Goal: Task Accomplishment & Management: Complete application form

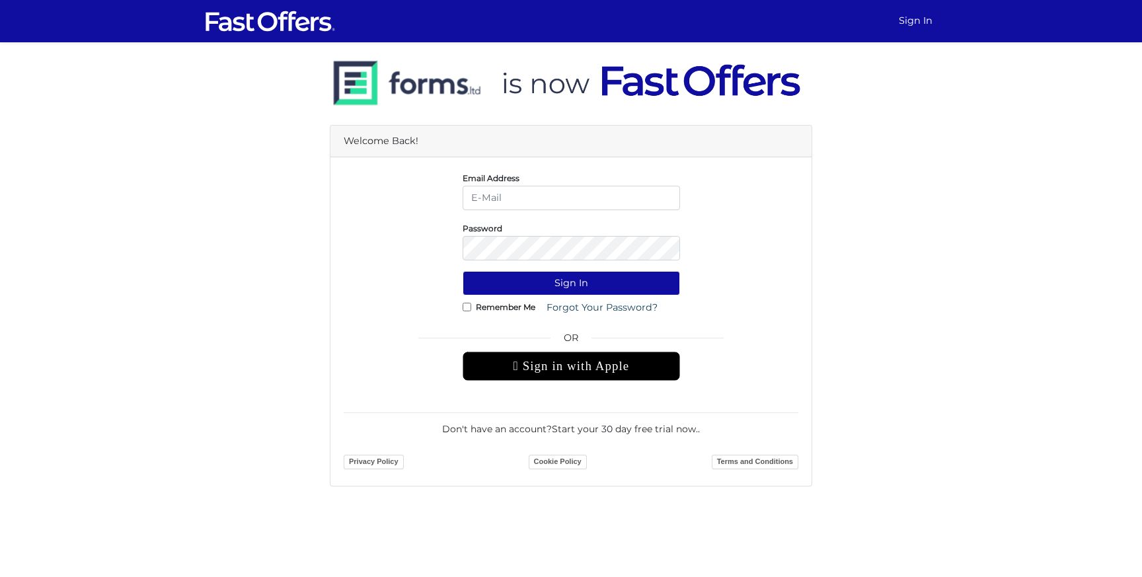
click at [229, 24] on img at bounding box center [270, 21] width 132 height 25
click at [315, 27] on img at bounding box center [270, 21] width 132 height 25
click at [461, 91] on img at bounding box center [566, 84] width 472 height 76
click at [606, 432] on link "Start your 30 day free trial now." at bounding box center [625, 429] width 146 height 12
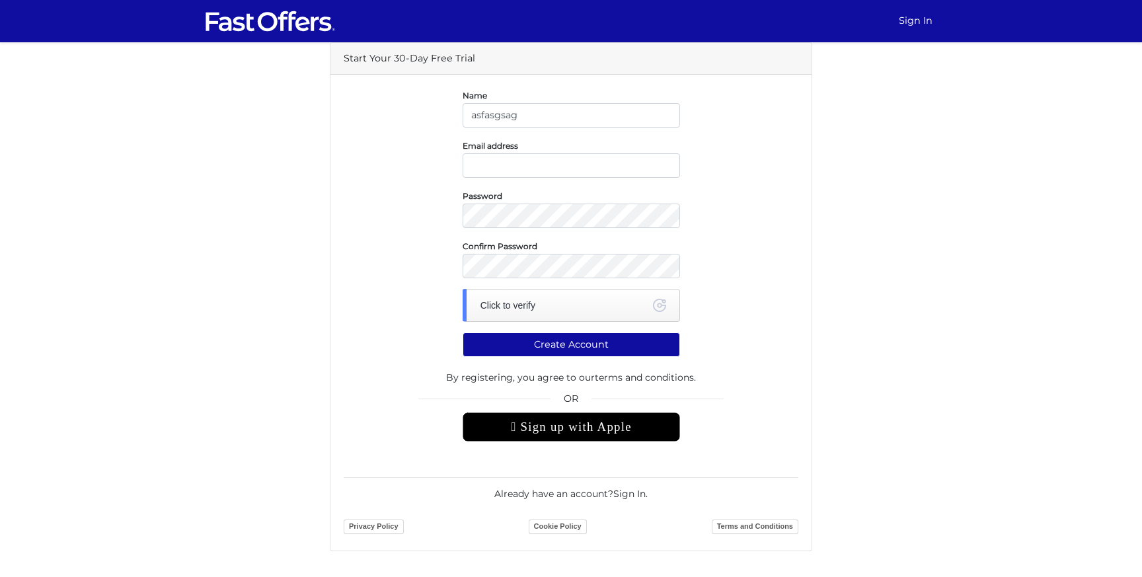
type input "asfasgsag"
click at [569, 167] on input "email" at bounding box center [572, 165] width 218 height 24
type input "maxp_1991@yahoo.com"
click at [577, 305] on div "Click to verify" at bounding box center [572, 305] width 218 height 33
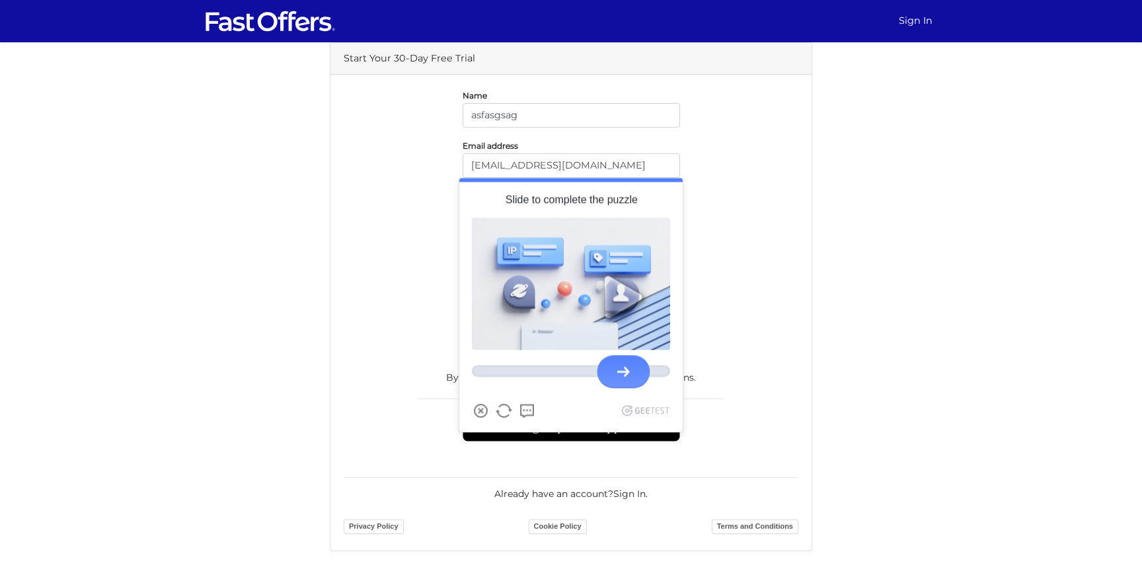
click at [623, 377] on div at bounding box center [623, 372] width 53 height 33
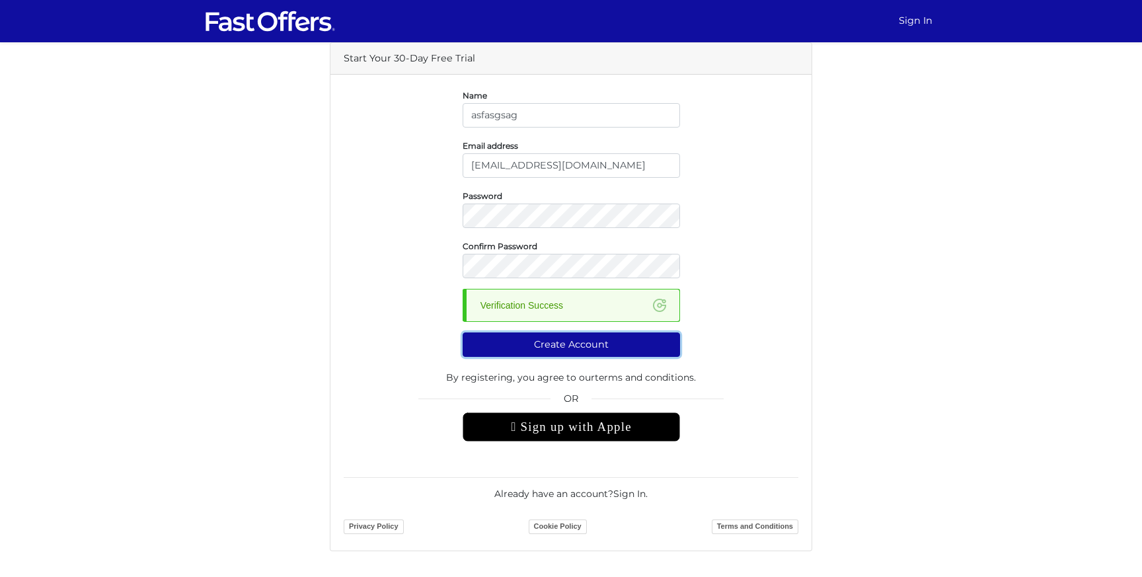
click at [559, 347] on button "Create Account" at bounding box center [572, 345] width 218 height 24
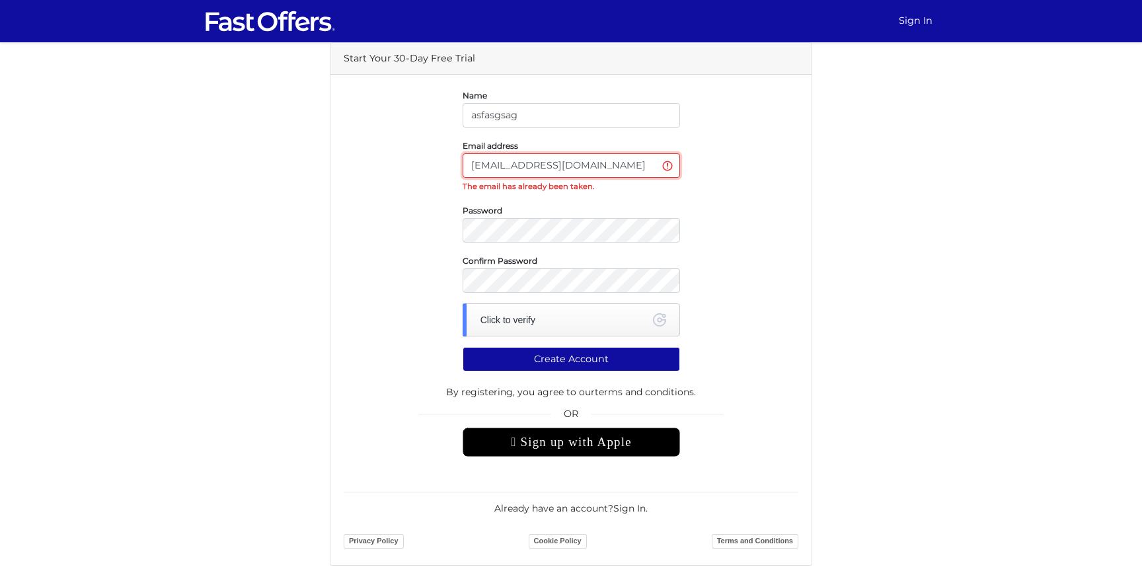
click at [520, 167] on input "maxp_1991@yahoo.com" at bounding box center [572, 165] width 218 height 24
type input "maxp_1991+1@yahoo.com"
click at [526, 325] on div "Click to verify" at bounding box center [572, 319] width 218 height 33
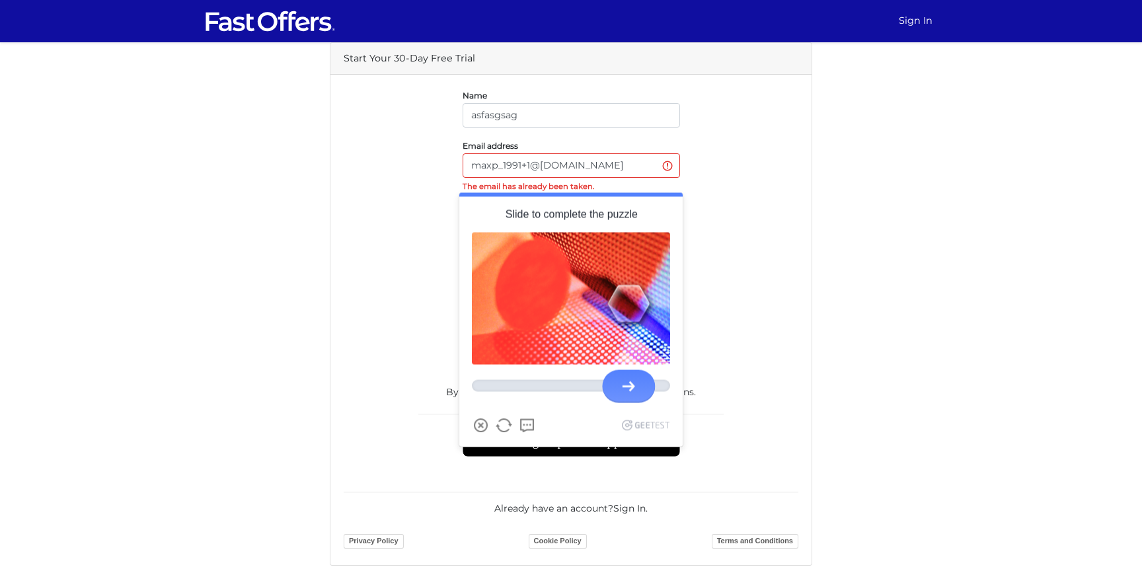
click at [631, 387] on div at bounding box center [629, 386] width 13 height 11
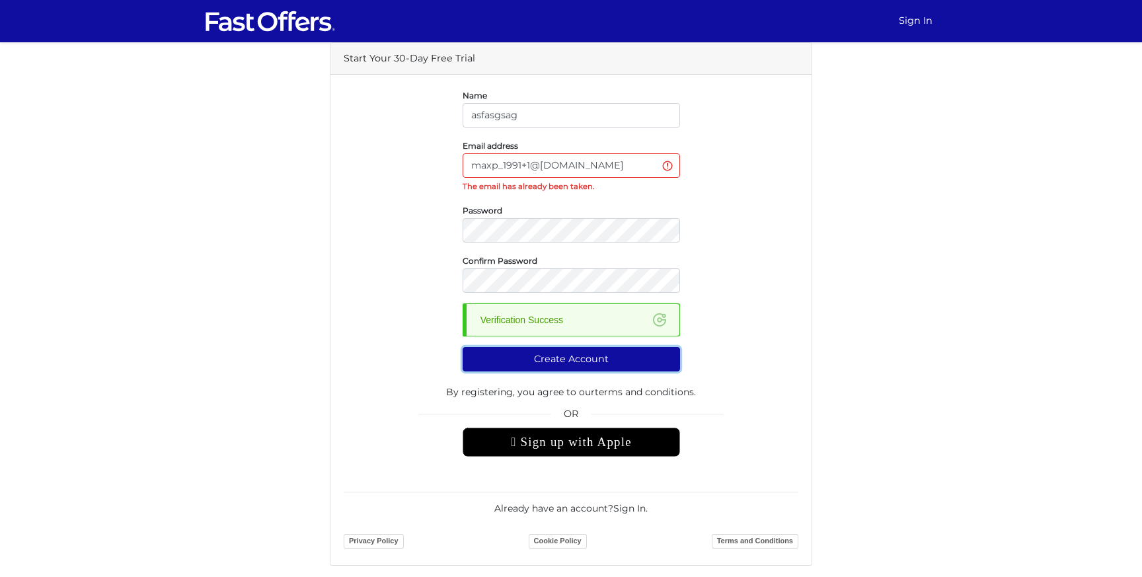
click at [606, 362] on button "Create Account" at bounding box center [572, 359] width 218 height 24
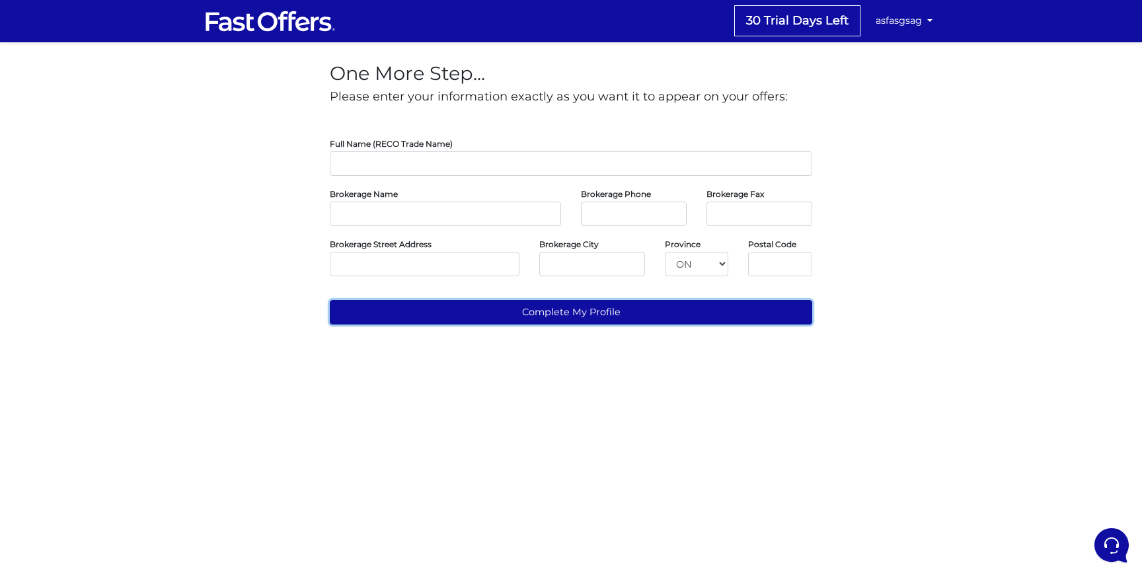
click at [569, 320] on button "Complete My Profile" at bounding box center [571, 312] width 483 height 24
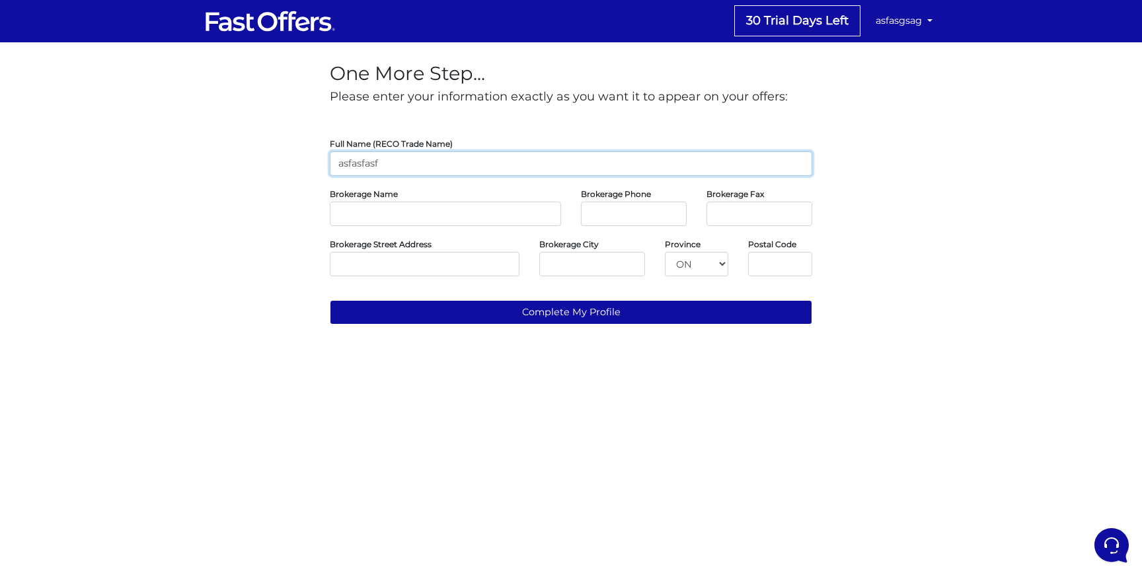
type input "asfasfasf"
type input "asfsaf"
type input "123123123123"
type input "132124124124"
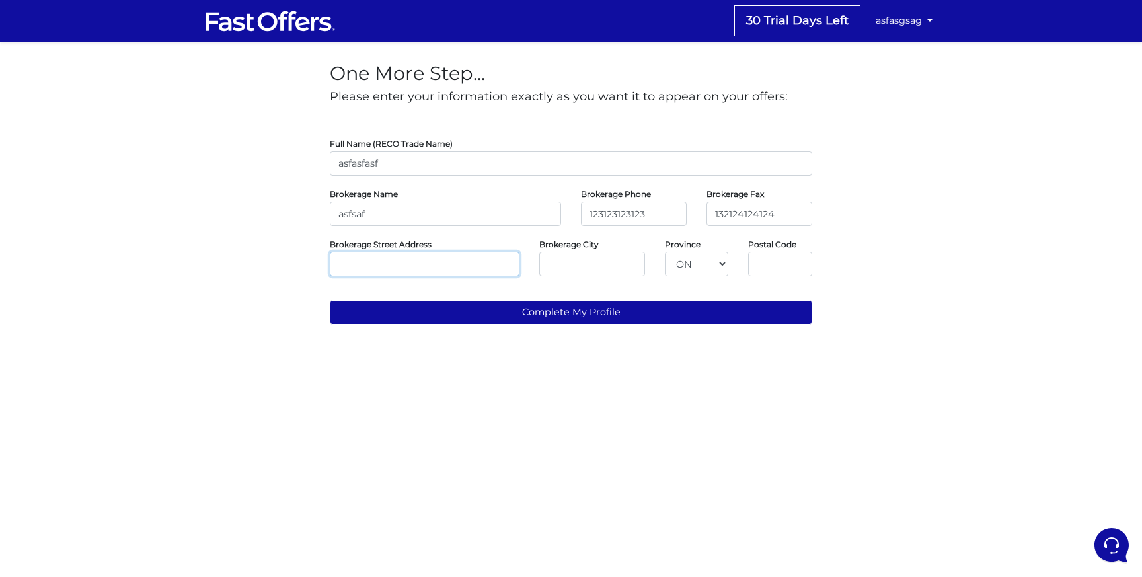
click at [449, 260] on input "text" at bounding box center [425, 264] width 190 height 24
type input "asf12f12f12f12f"
click at [620, 262] on body "30 Trial Days Left asfasgsag Logout" at bounding box center [571, 167] width 1142 height 335
type input "qasfasfaf"
click at [765, 262] on input "text" at bounding box center [780, 264] width 64 height 24
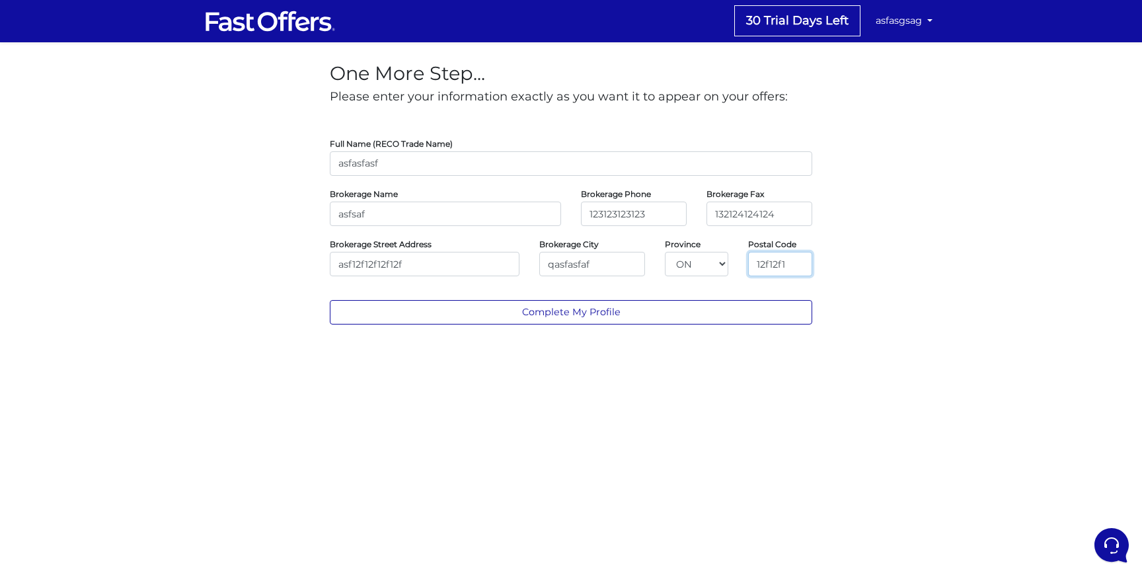
type input "12f12f1"
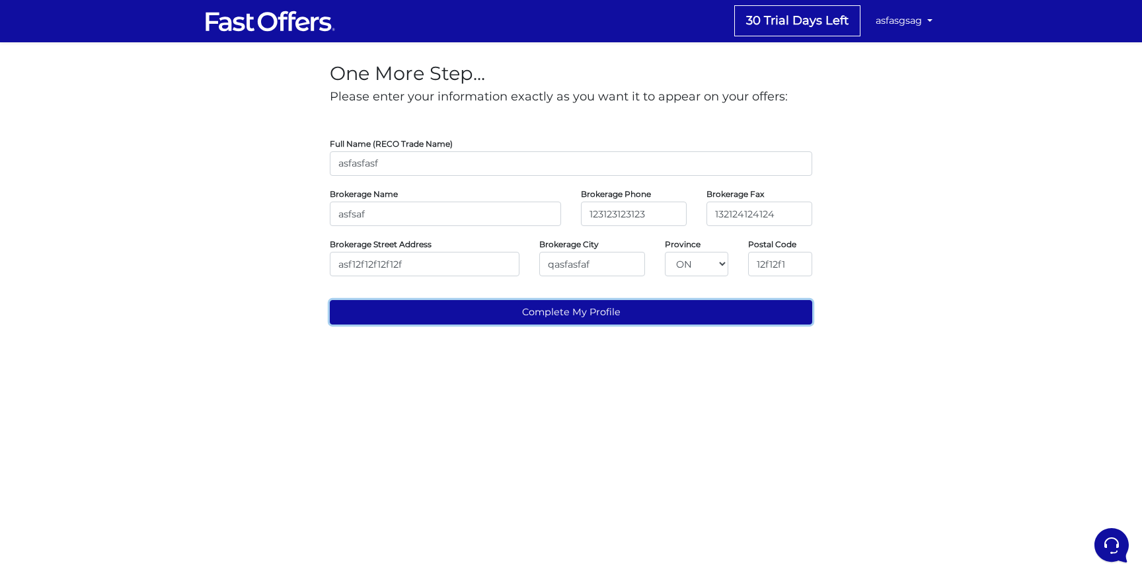
click at [692, 315] on button "Complete My Profile" at bounding box center [571, 312] width 483 height 24
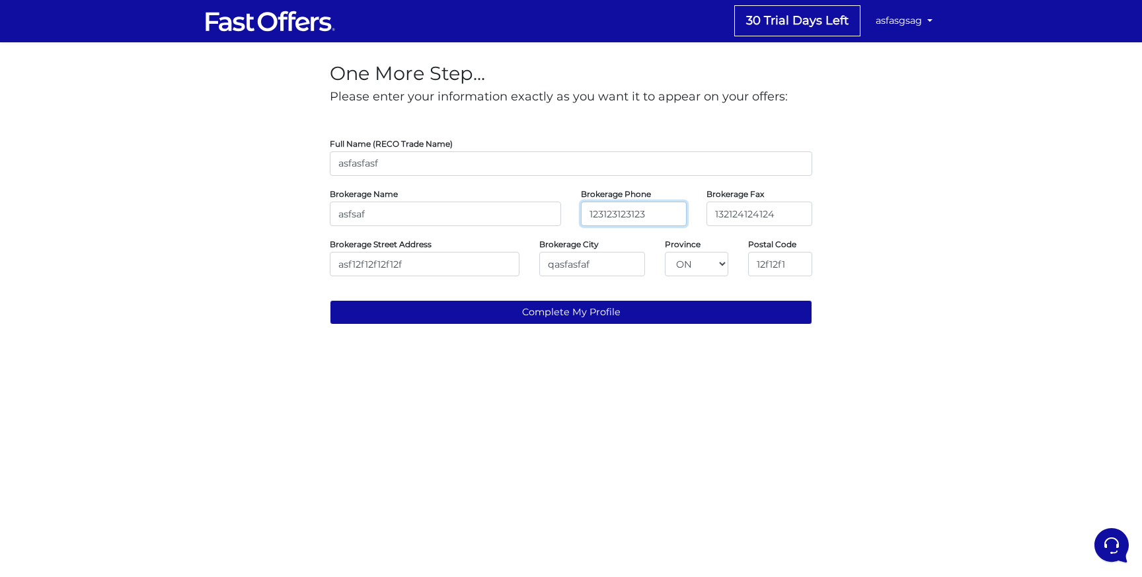
click at [638, 214] on input "123123123123" at bounding box center [634, 214] width 106 height 24
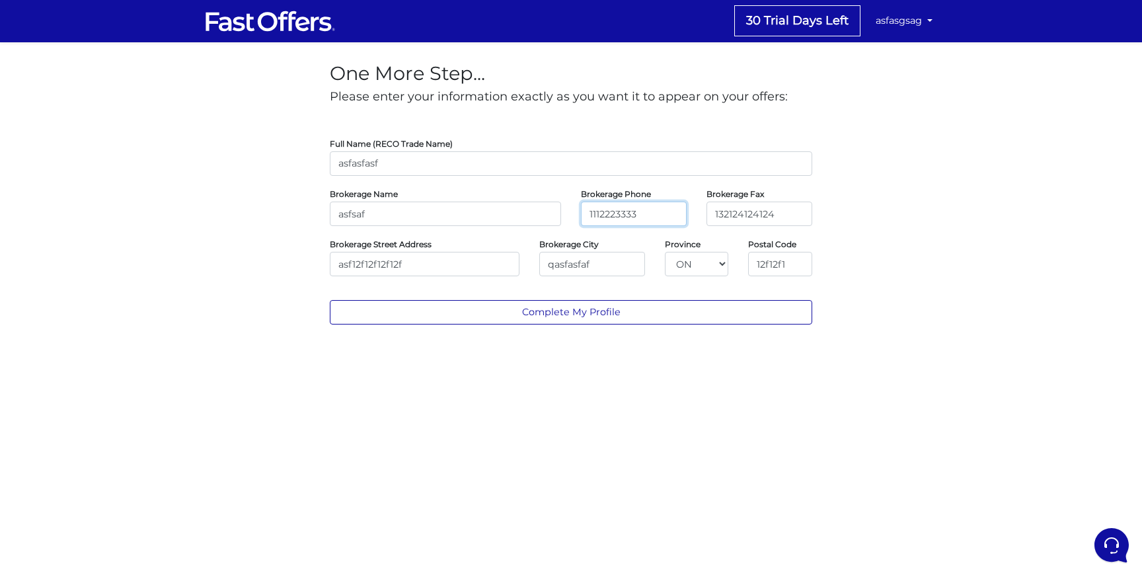
type input "1112223333"
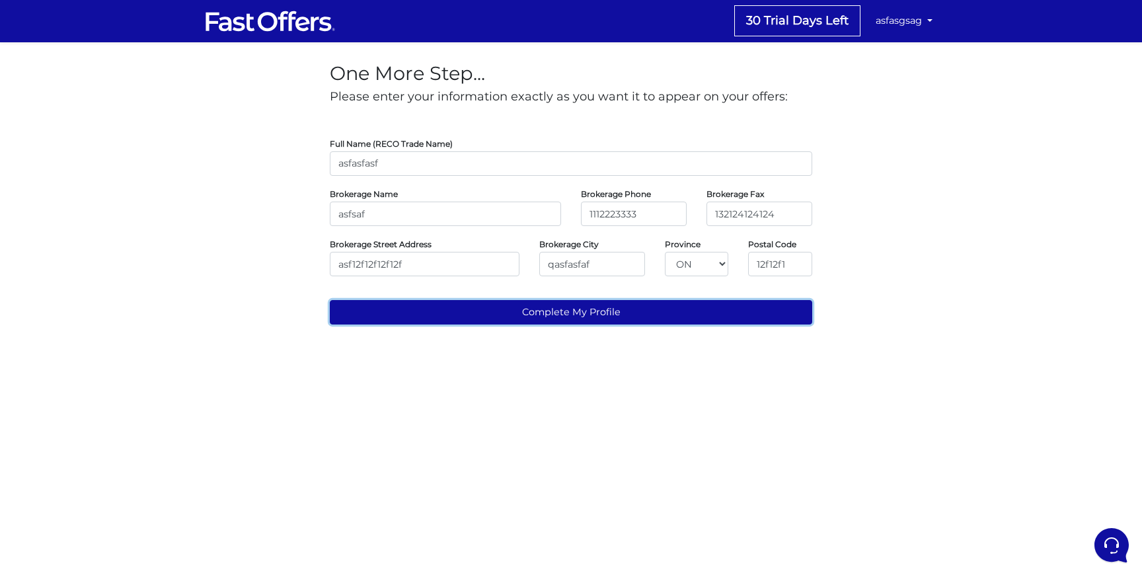
click at [623, 315] on button "Complete My Profile" at bounding box center [571, 312] width 483 height 24
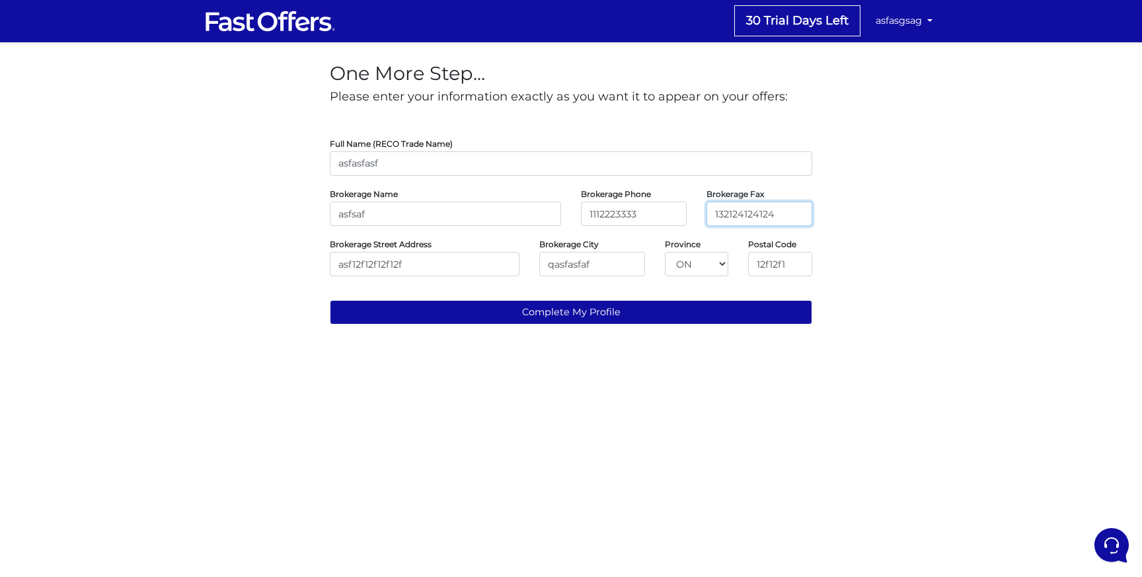
click at [749, 220] on input "132124124124" at bounding box center [760, 214] width 106 height 24
click at [616, 214] on input "1112223333" at bounding box center [634, 214] width 106 height 24
click at [760, 214] on input "132124124124" at bounding box center [760, 214] width 106 height 24
paste input "112223333"
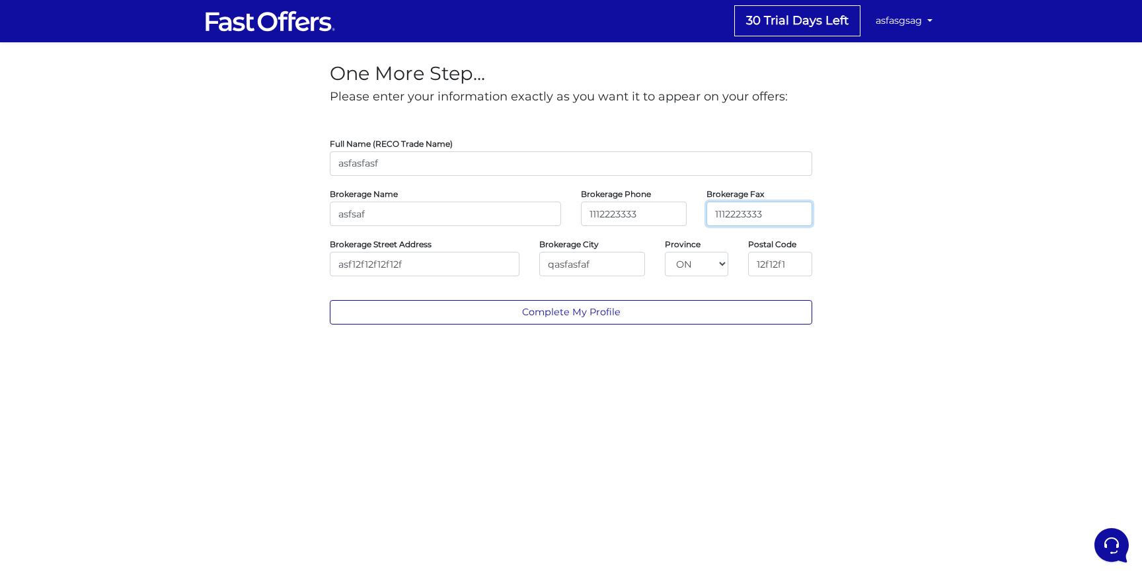
type input "1112223333"
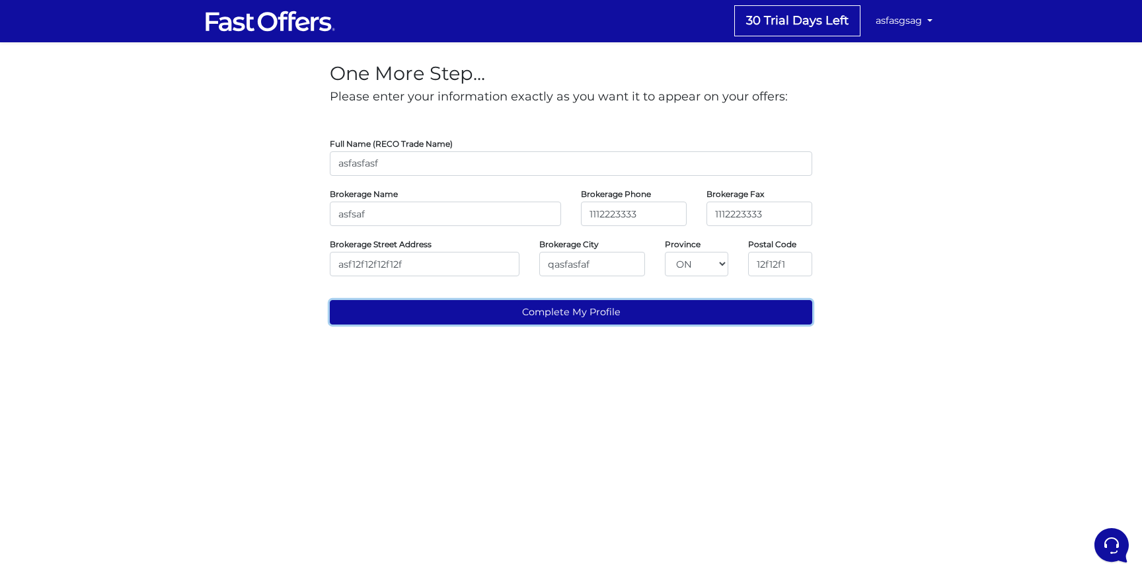
click at [683, 304] on button "Complete My Profile" at bounding box center [571, 312] width 483 height 24
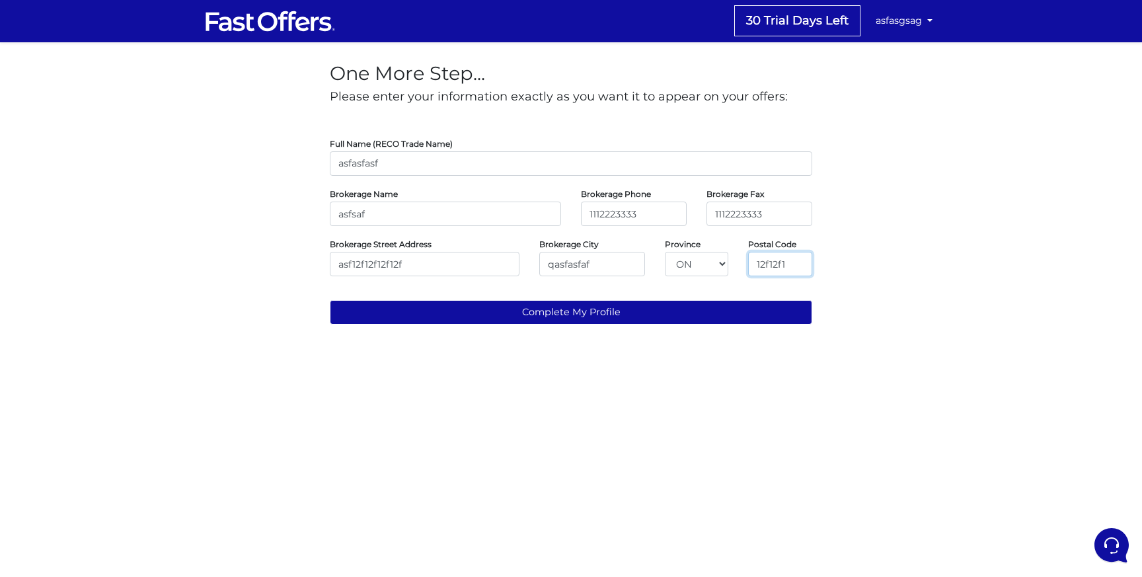
click at [760, 262] on input "12f12f1" at bounding box center [780, 264] width 64 height 24
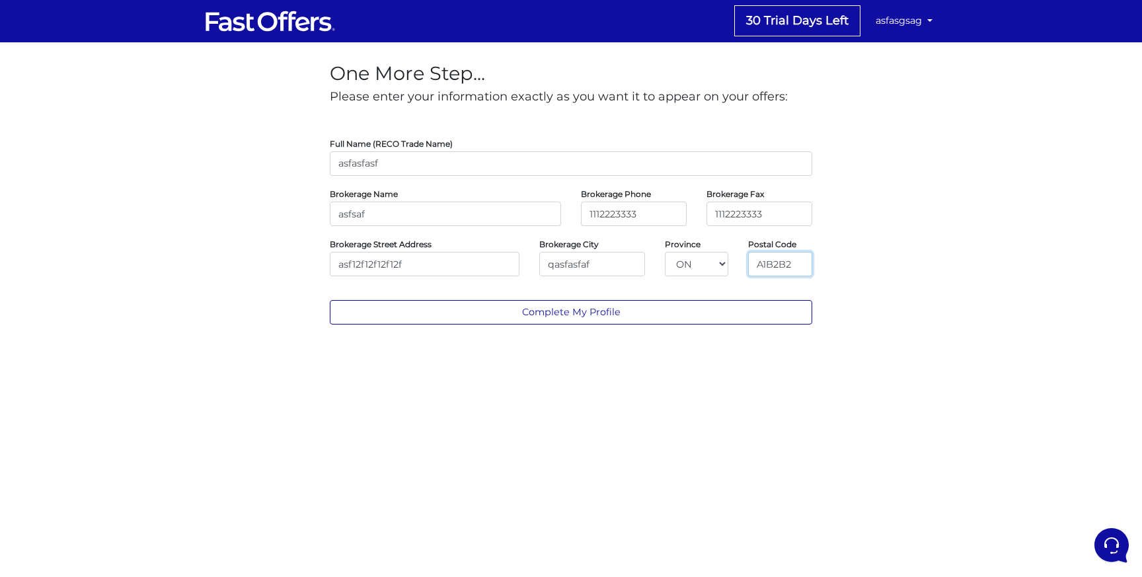
type input "A1B2B2"
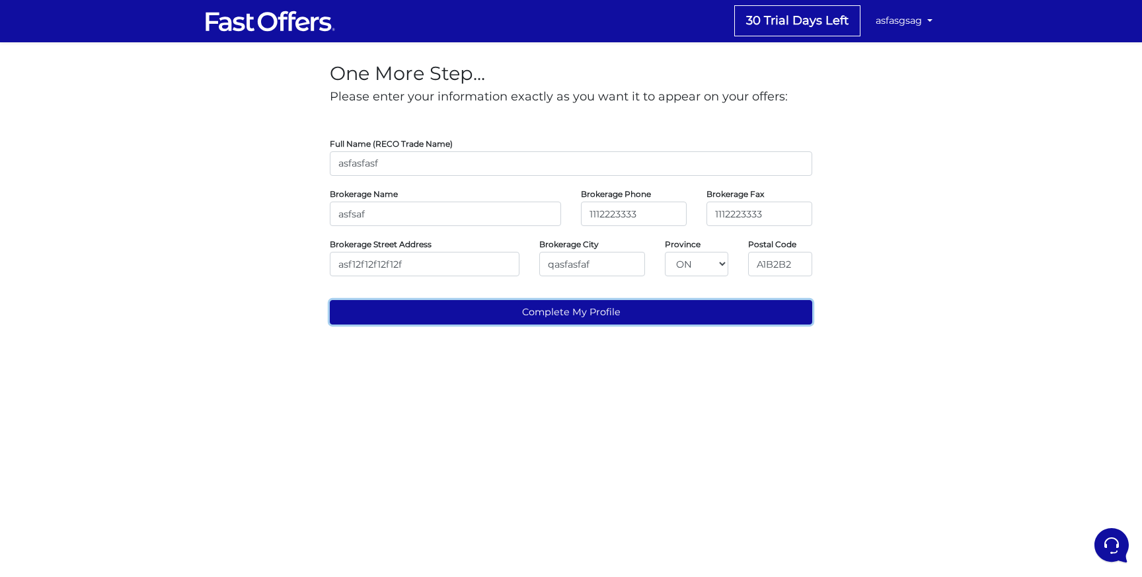
click at [742, 313] on button "Complete My Profile" at bounding box center [571, 312] width 483 height 24
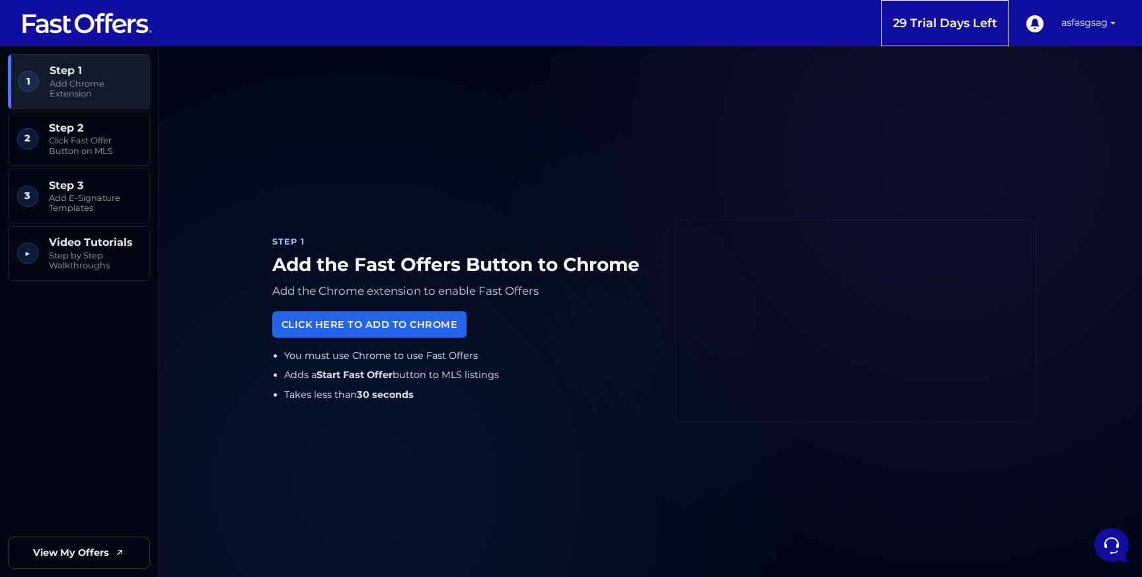
click at [1072, 21] on link "asfasgsag" at bounding box center [1088, 23] width 65 height 46
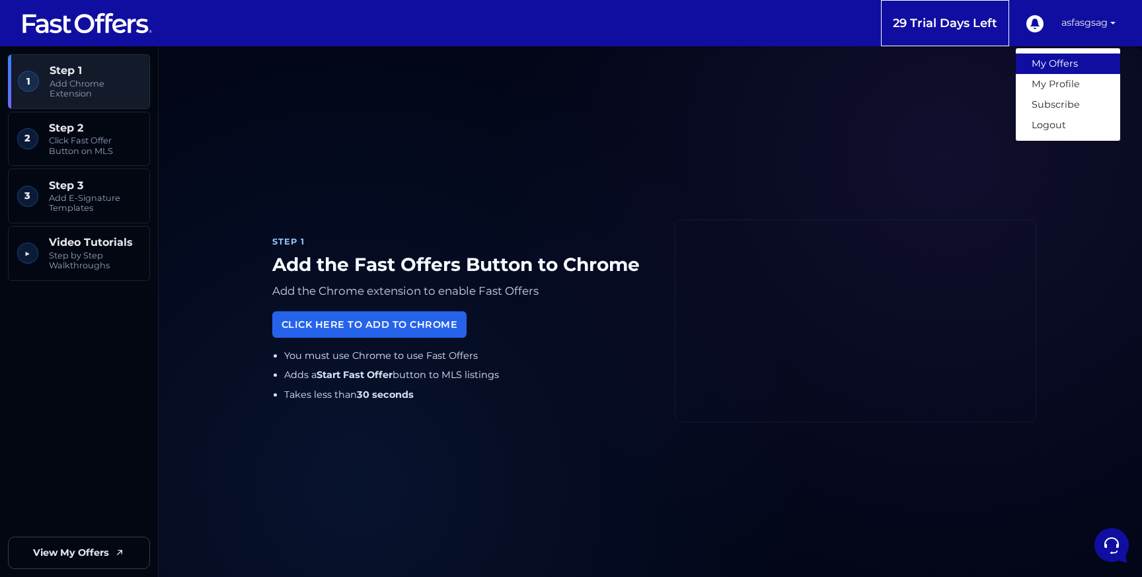
click at [1062, 58] on link "My Offers" at bounding box center [1068, 64] width 104 height 20
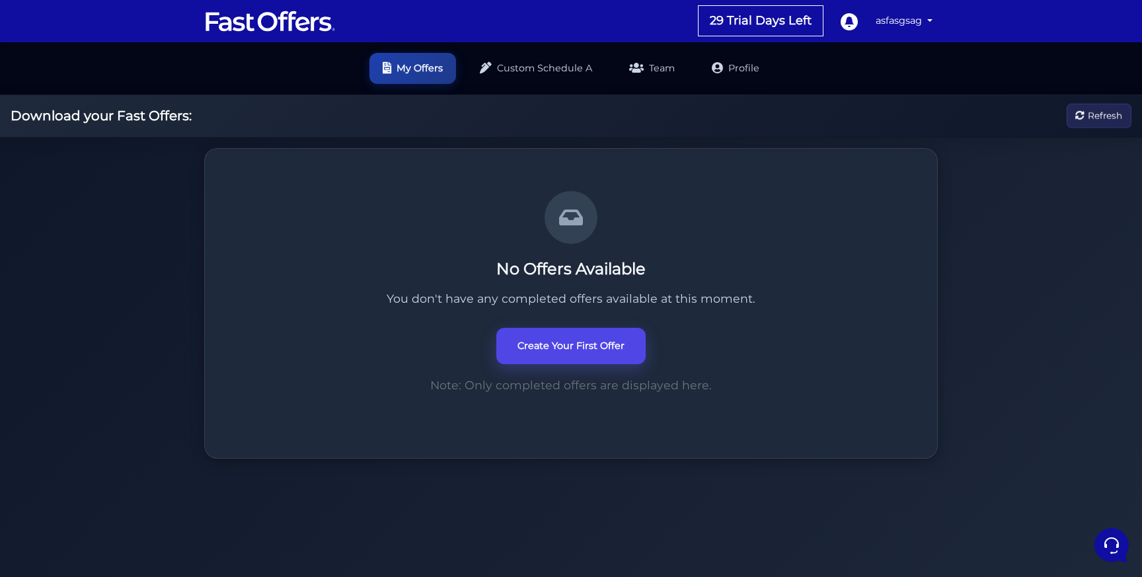
click at [526, 355] on link "Create Your First Offer" at bounding box center [570, 346] width 149 height 36
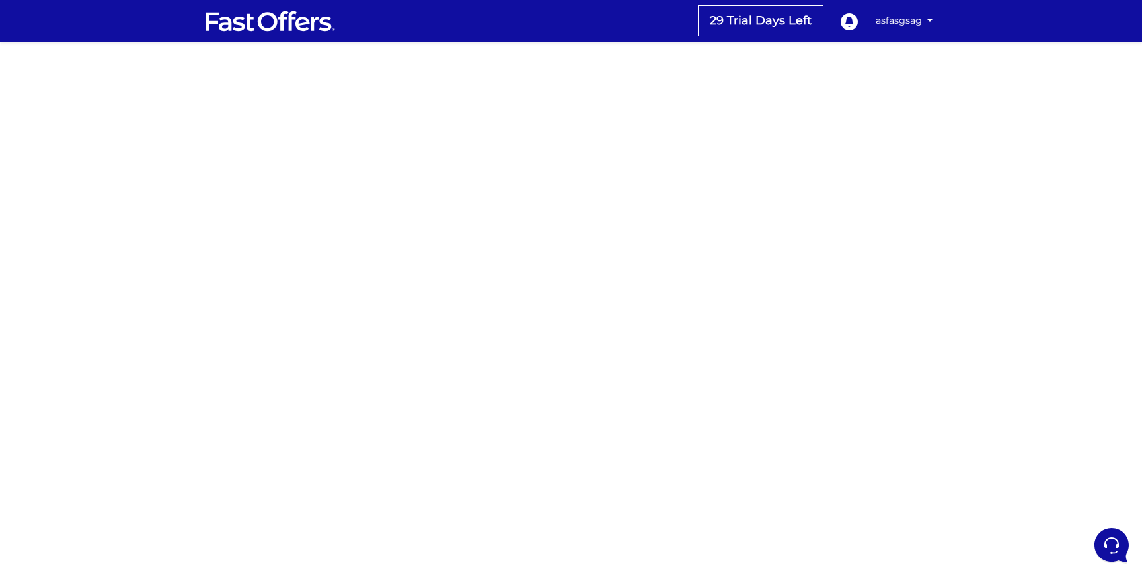
click at [296, 21] on img at bounding box center [270, 21] width 132 height 25
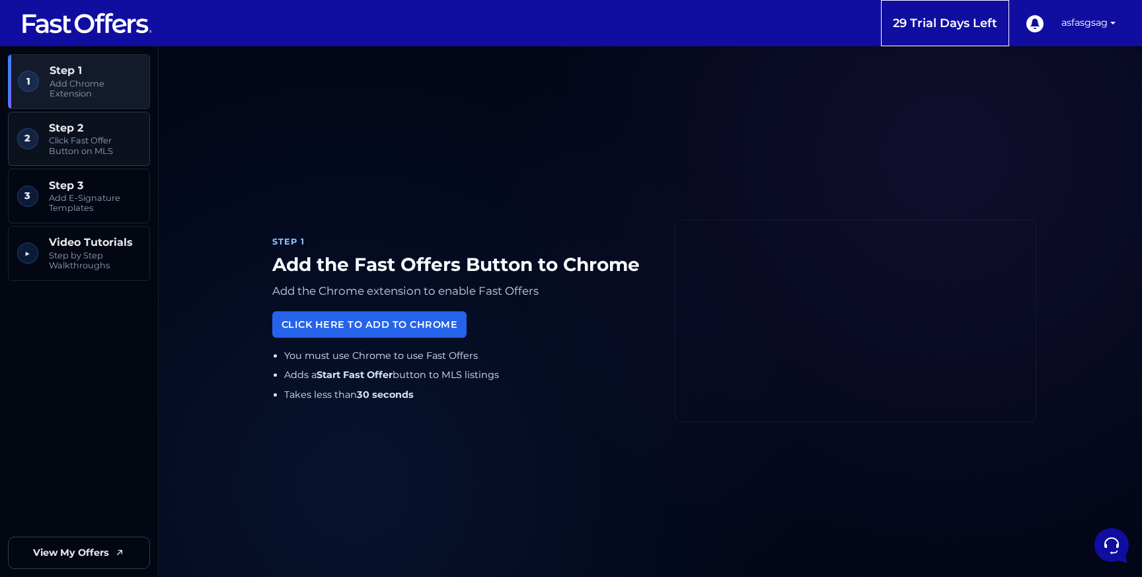
click at [115, 149] on span "Click Fast Offer Button on MLS" at bounding box center [95, 146] width 92 height 20
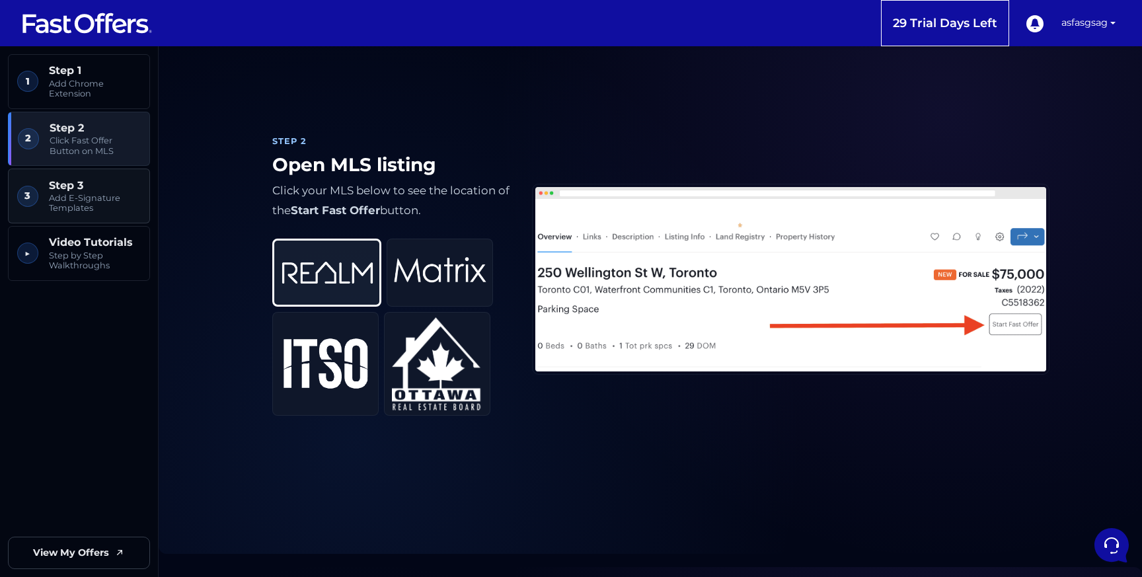
scroll to position [609, 0]
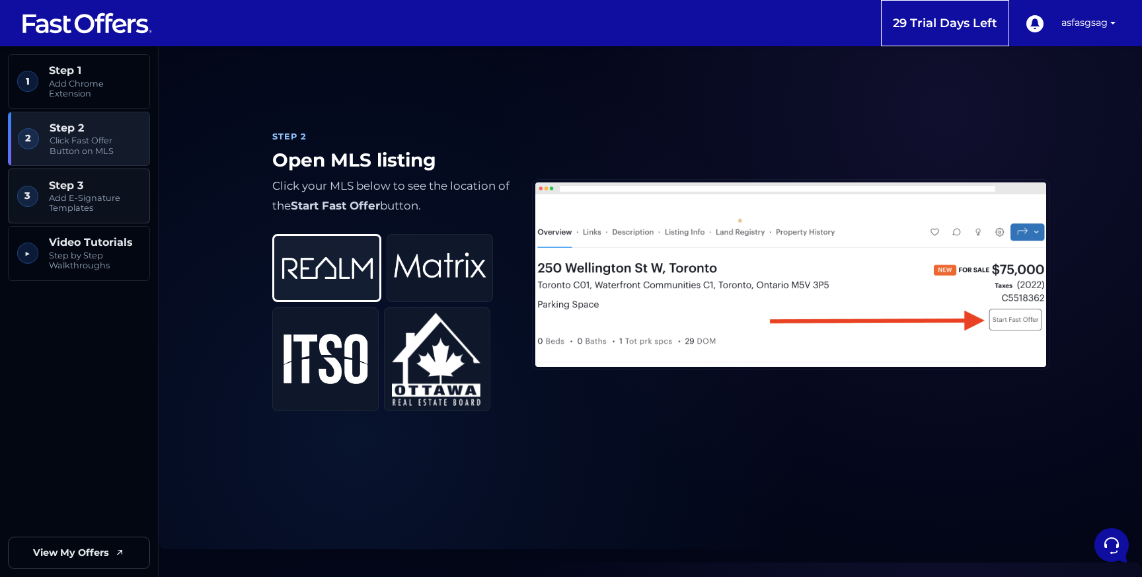
click at [115, 204] on span "Add E-Signature Templates" at bounding box center [95, 203] width 92 height 20
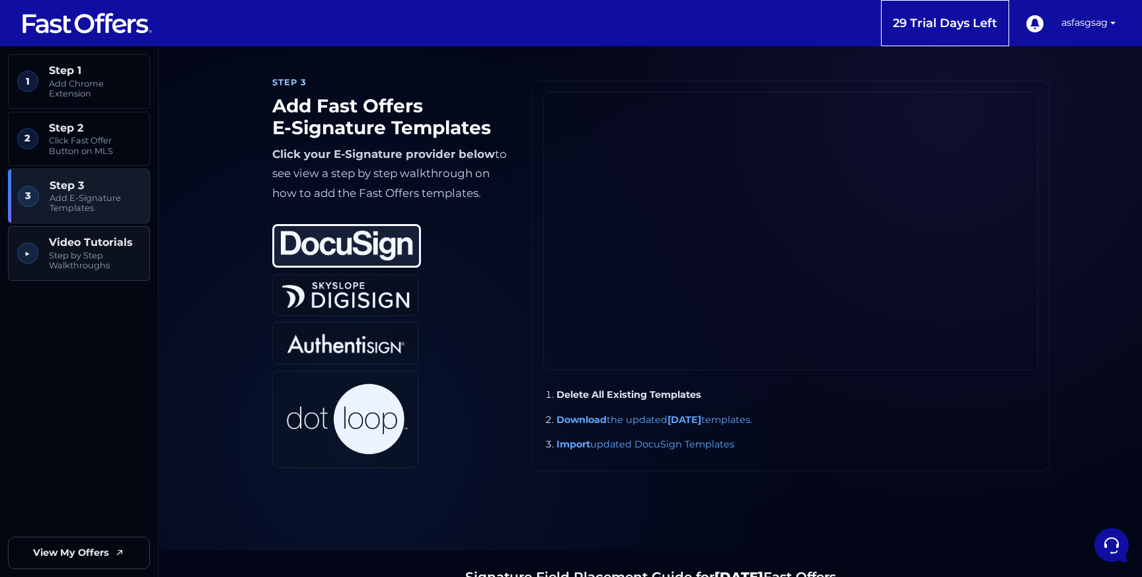
scroll to position [1171, 0]
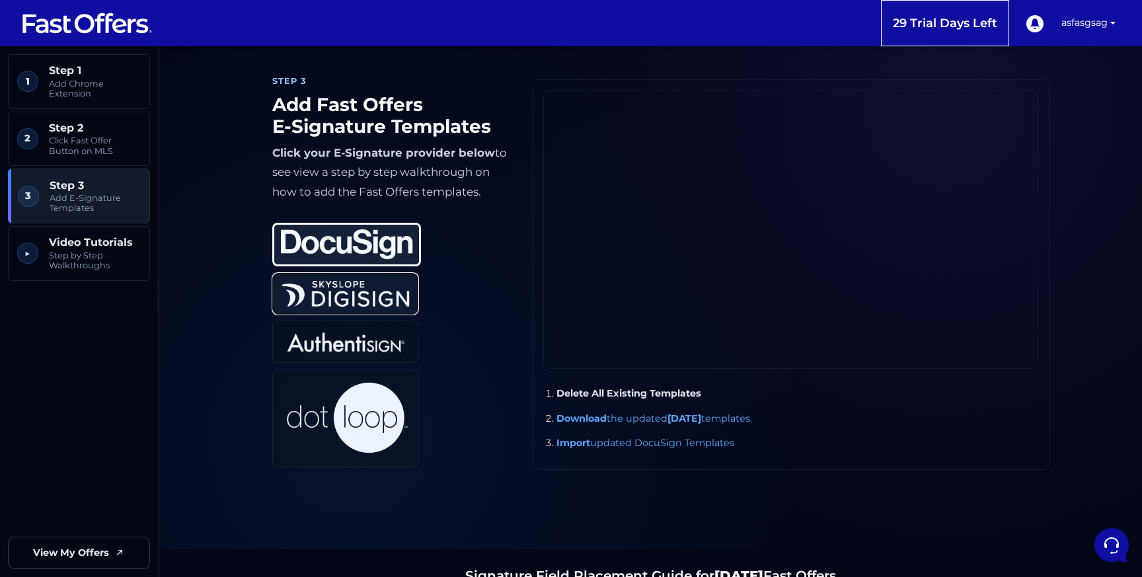
click at [393, 308] on img at bounding box center [346, 293] width 132 height 31
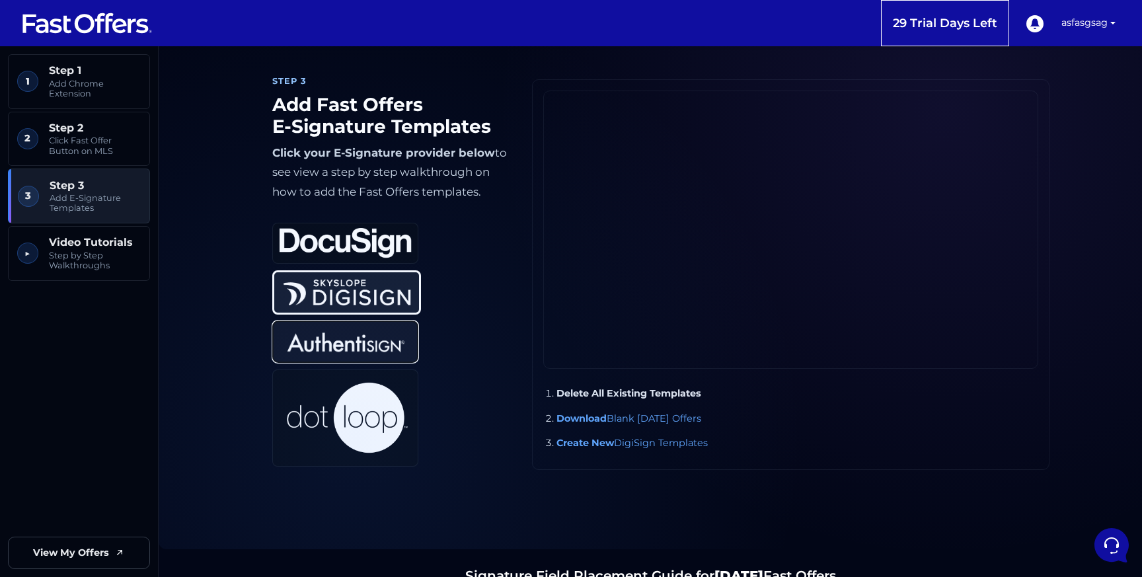
click at [383, 342] on img at bounding box center [346, 342] width 132 height 31
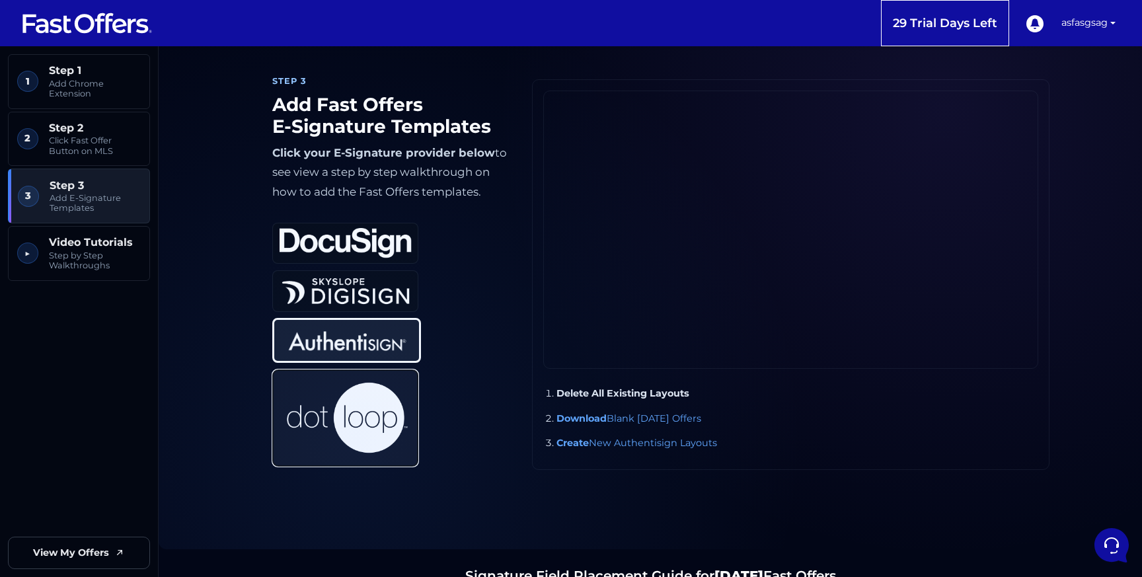
click at [376, 394] on img at bounding box center [346, 418] width 132 height 87
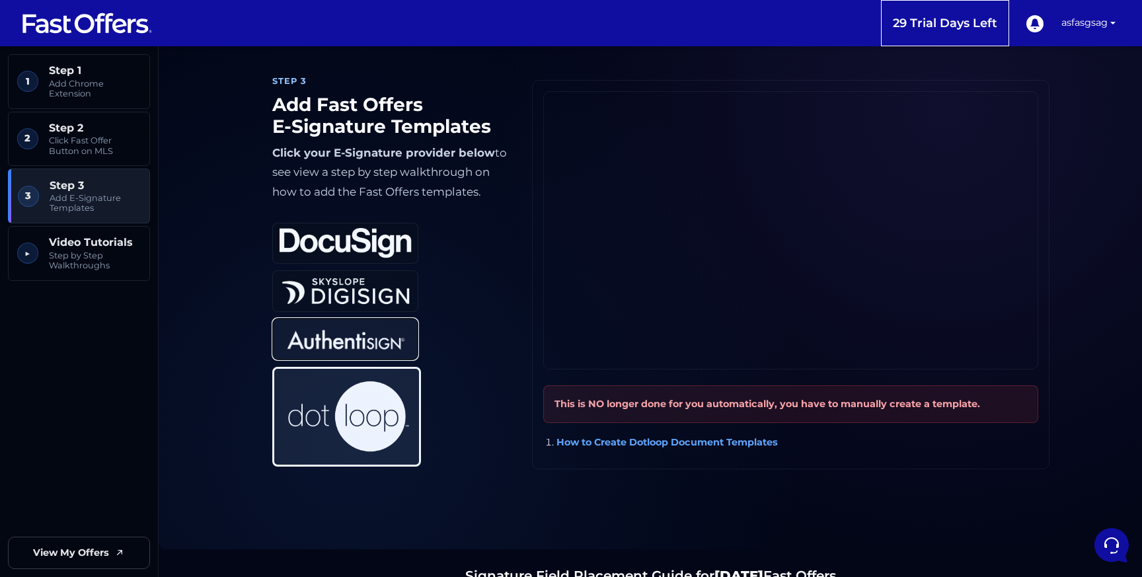
click at [381, 348] on img at bounding box center [346, 339] width 132 height 31
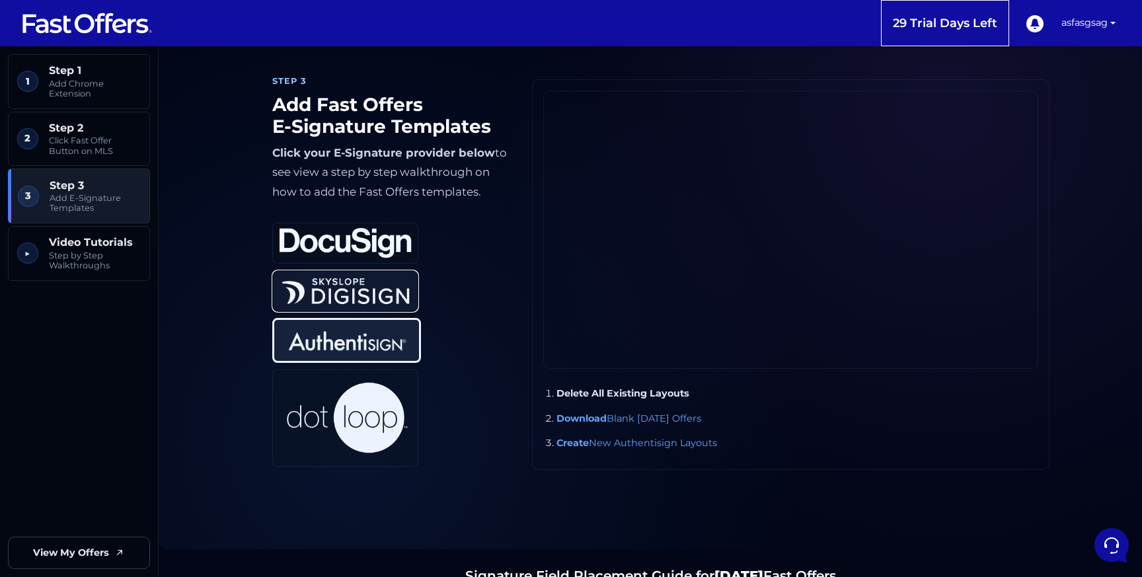
click at [388, 293] on img at bounding box center [346, 291] width 132 height 31
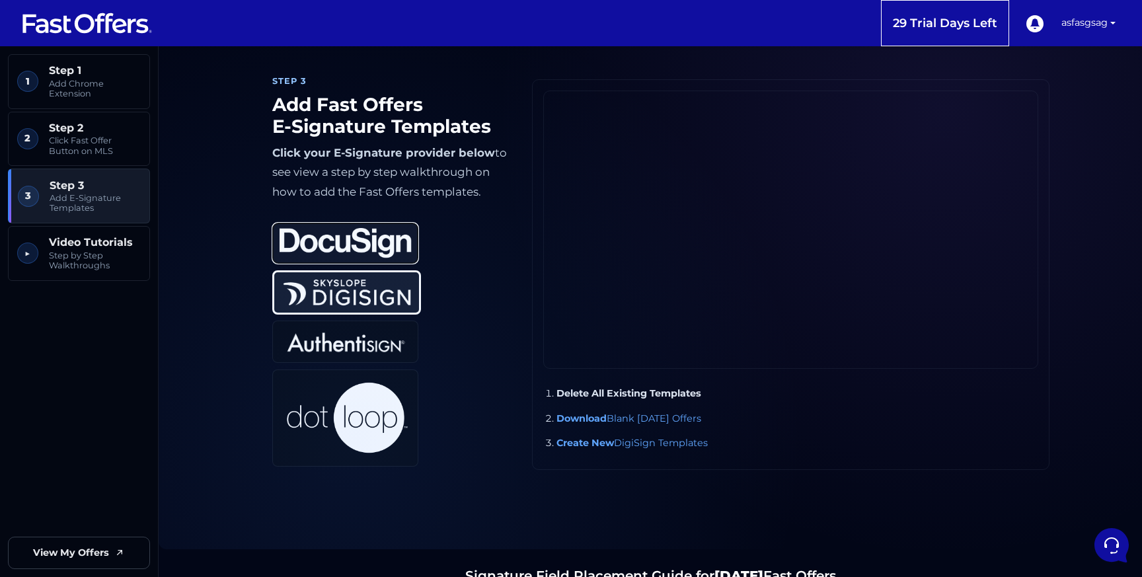
click at [387, 260] on button "DocuSign" at bounding box center [345, 243] width 146 height 41
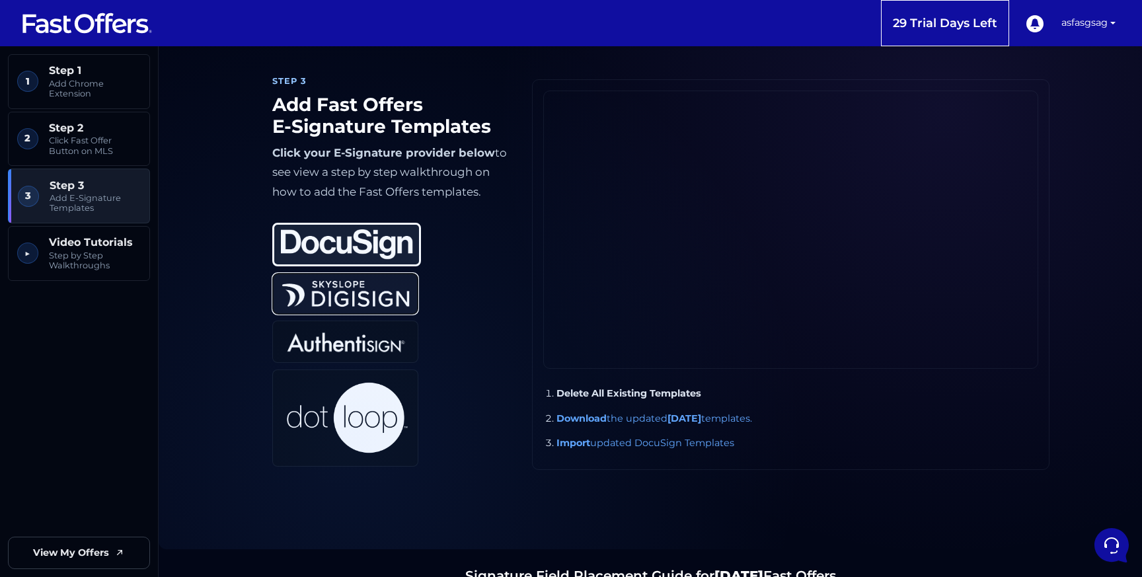
click at [378, 303] on img at bounding box center [346, 293] width 132 height 31
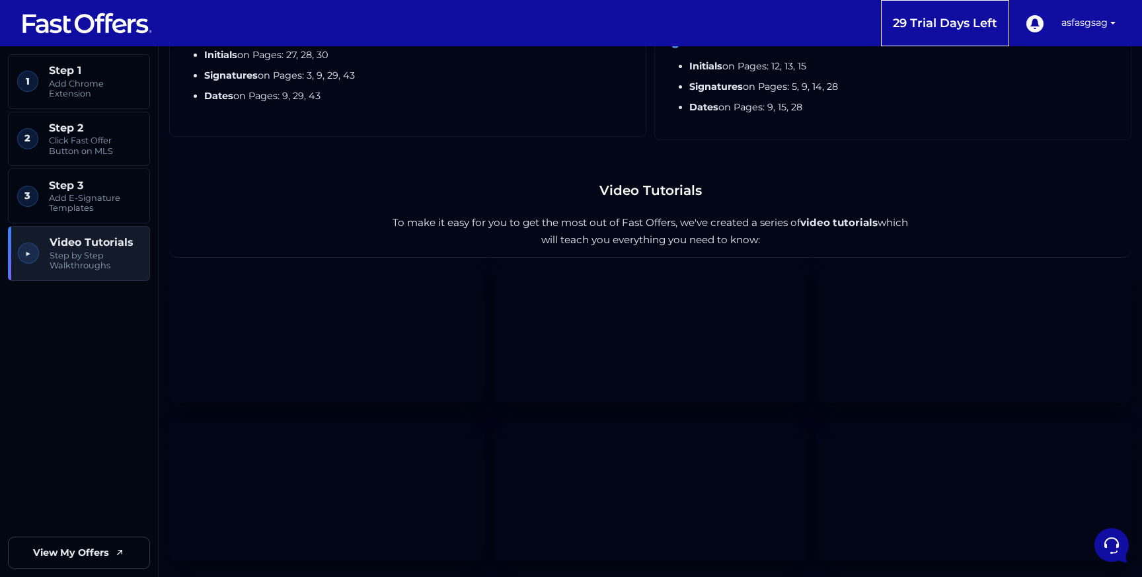
scroll to position [2118, 0]
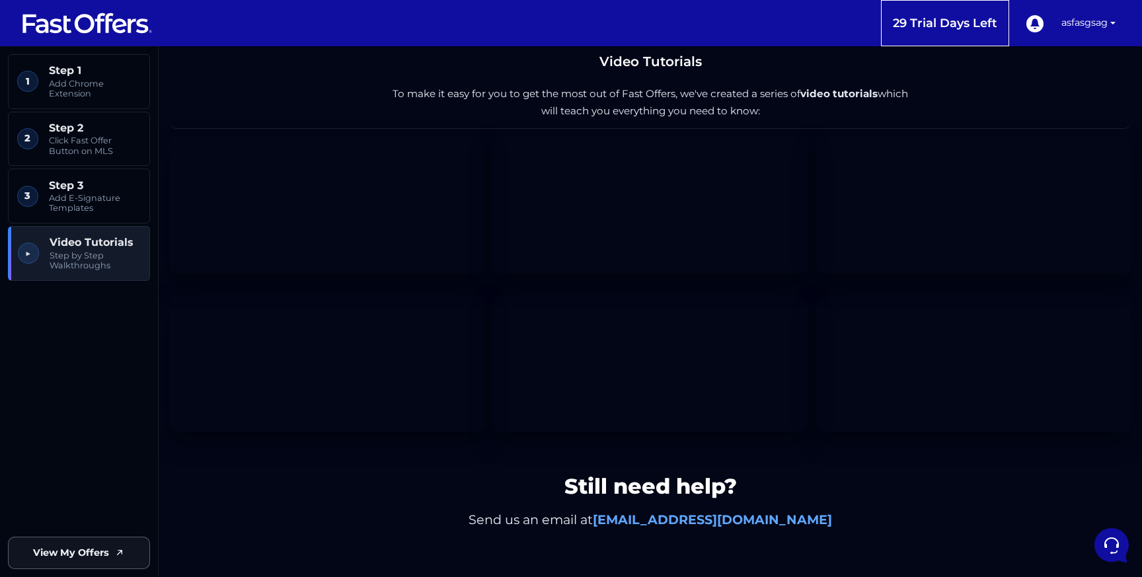
click at [61, 546] on span "View My Offers" at bounding box center [71, 552] width 76 height 15
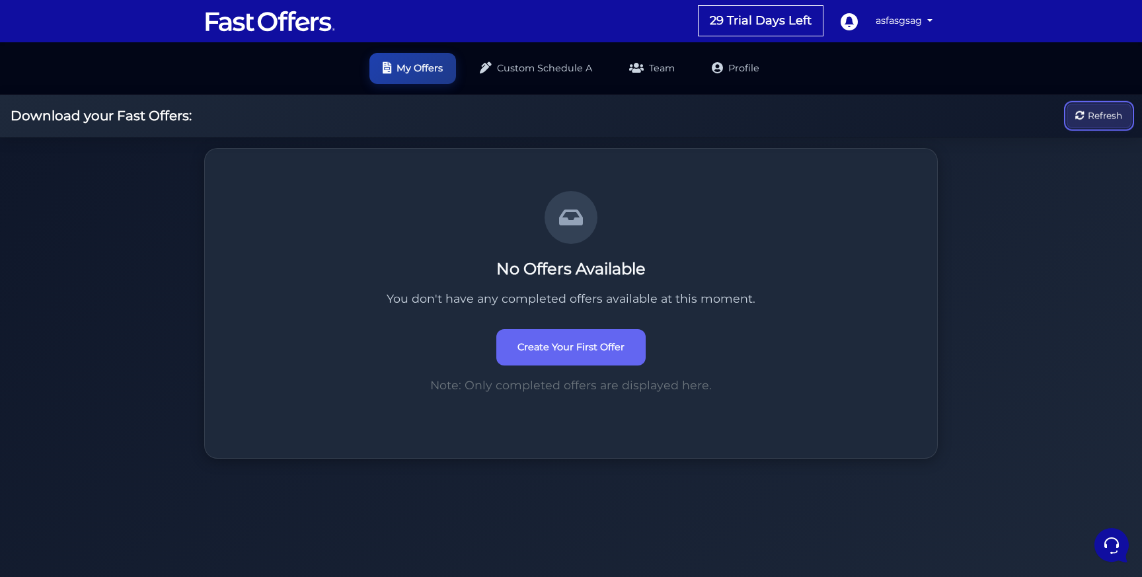
click at [1104, 116] on span "Refresh" at bounding box center [1105, 115] width 34 height 15
click at [874, 27] on link "asfasgsag" at bounding box center [904, 21] width 67 height 26
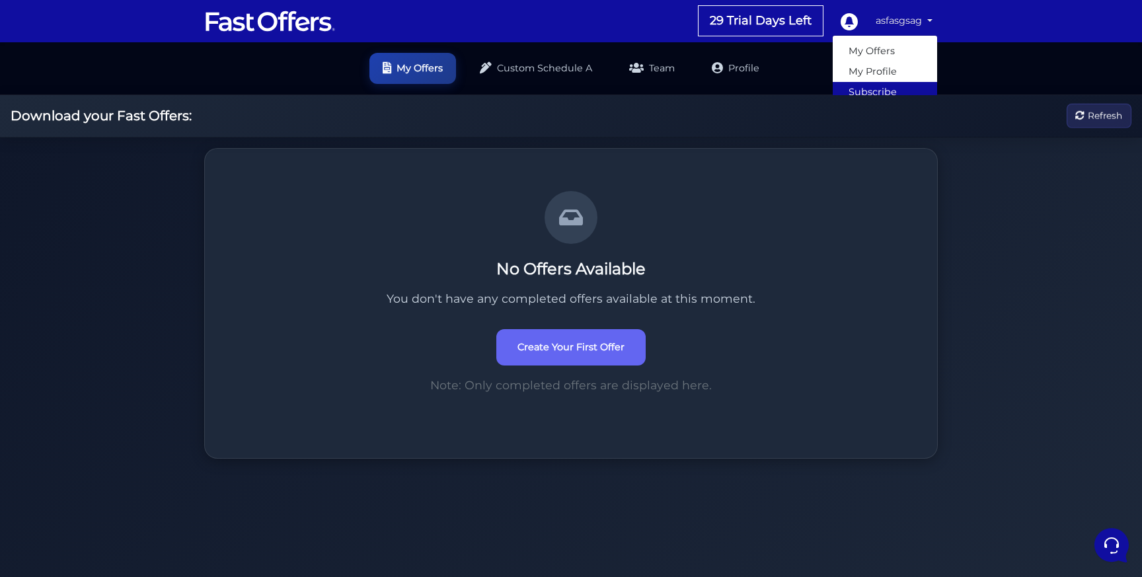
click at [851, 85] on link "Subscribe" at bounding box center [885, 92] width 104 height 20
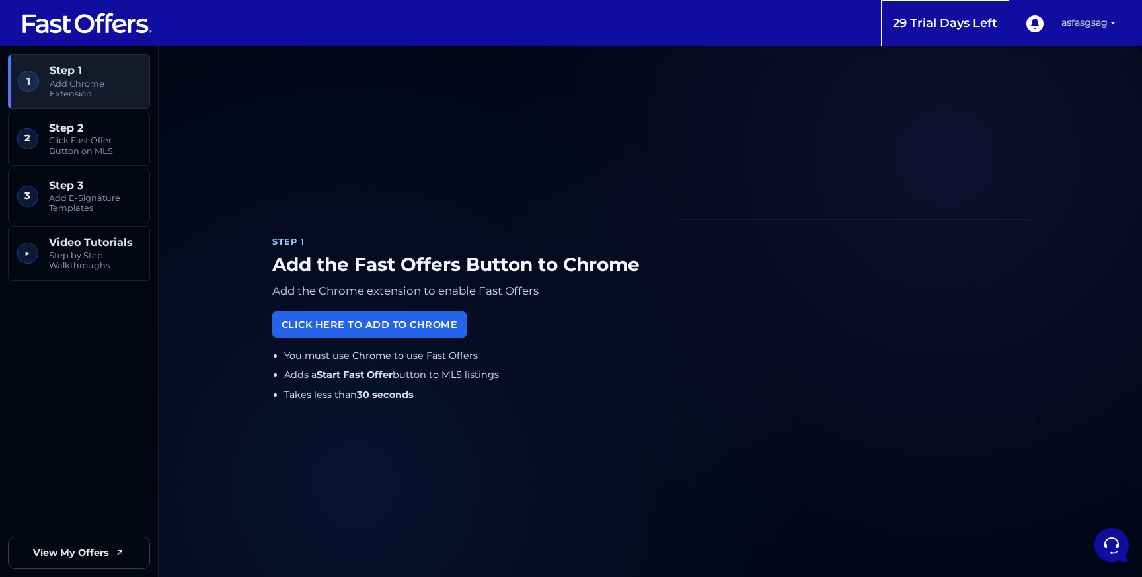
click at [1079, 34] on link "asfasgsag" at bounding box center [1088, 23] width 65 height 46
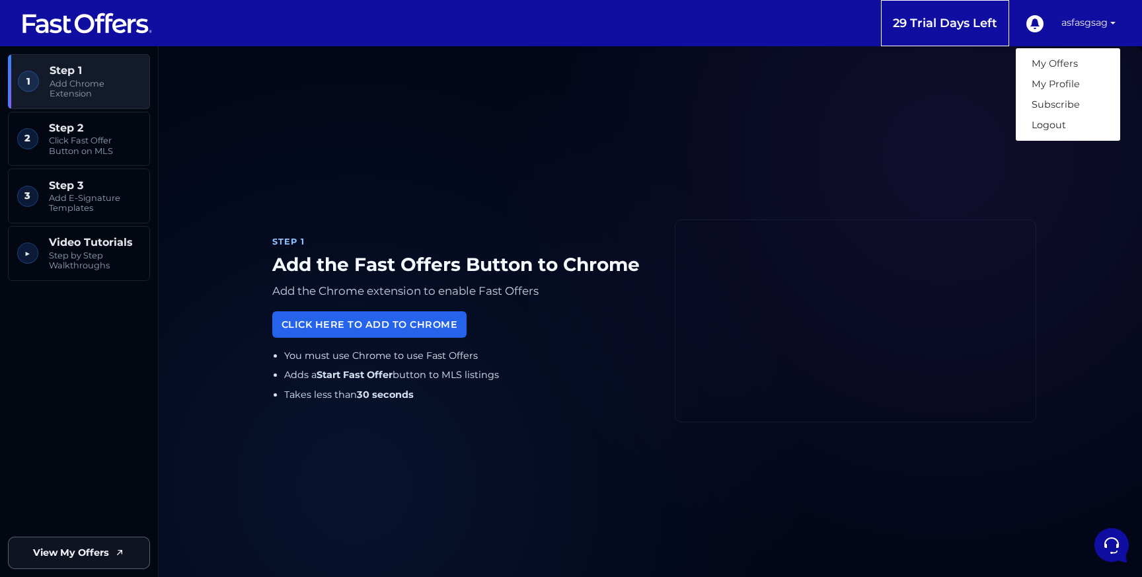
click at [79, 553] on span "View My Offers" at bounding box center [71, 552] width 76 height 15
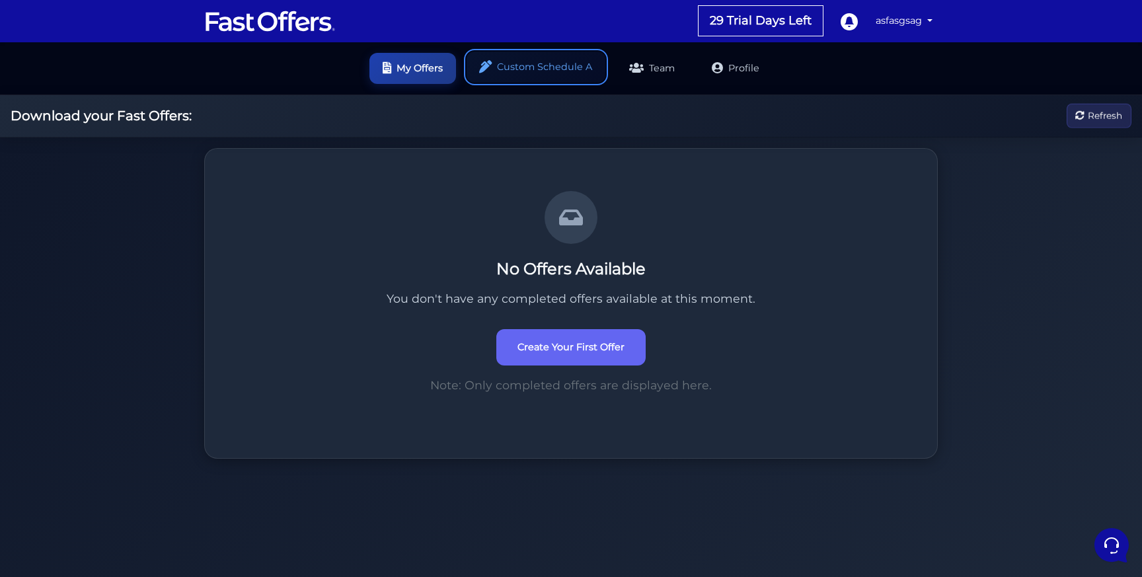
click at [564, 63] on link "Custom Schedule A" at bounding box center [536, 67] width 139 height 31
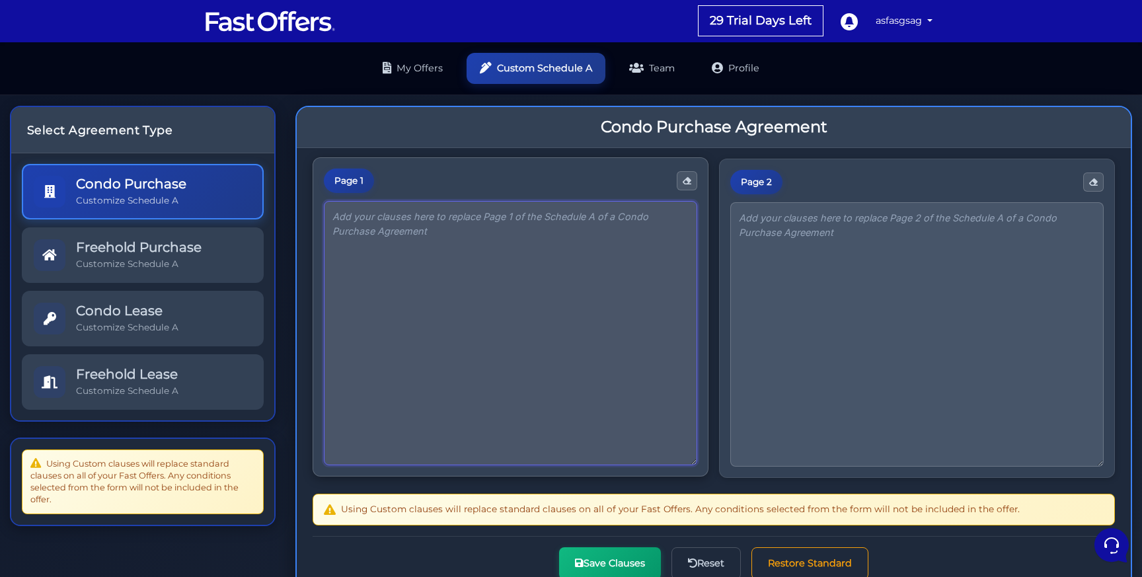
click at [456, 363] on textarea at bounding box center [511, 333] width 374 height 264
click at [791, 292] on textarea at bounding box center [918, 333] width 374 height 264
click at [690, 177] on icon "button" at bounding box center [687, 181] width 9 height 9
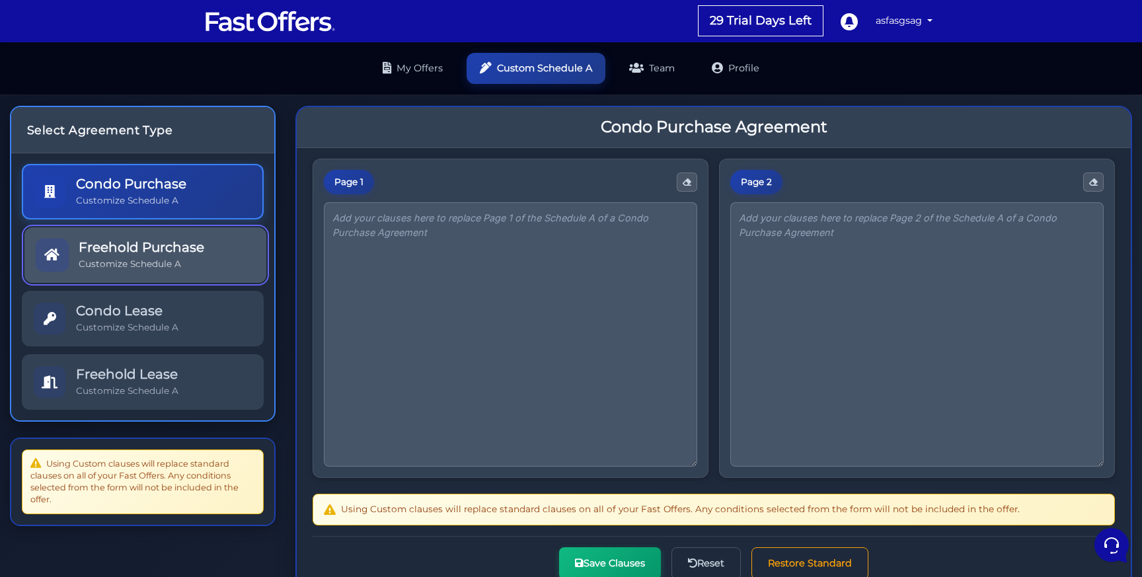
click at [110, 269] on p "Customize Schedule A" at bounding box center [142, 264] width 126 height 13
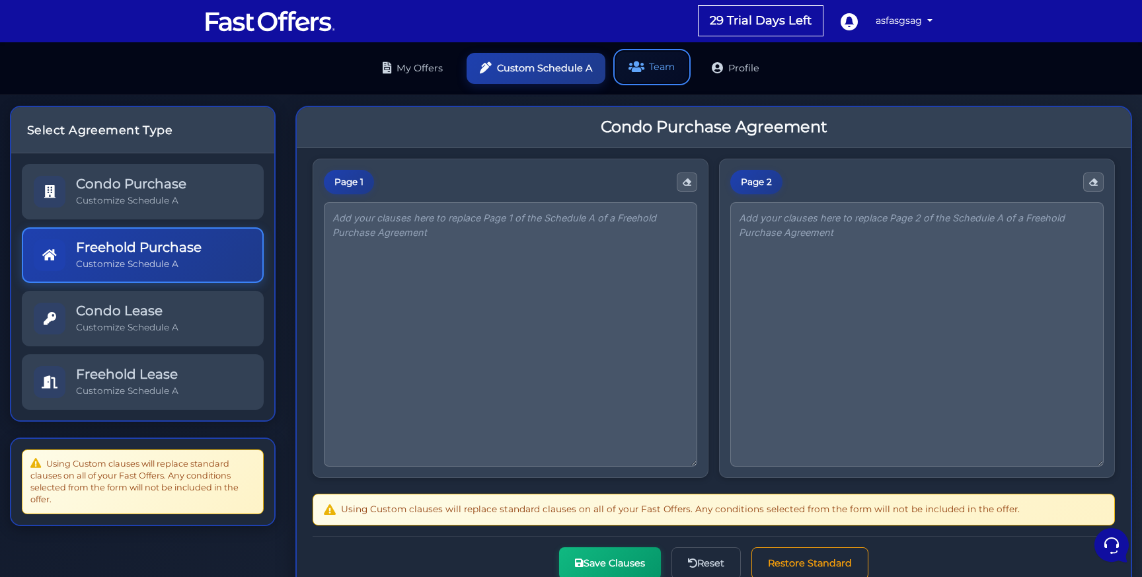
click at [662, 69] on link "Team" at bounding box center [652, 67] width 72 height 31
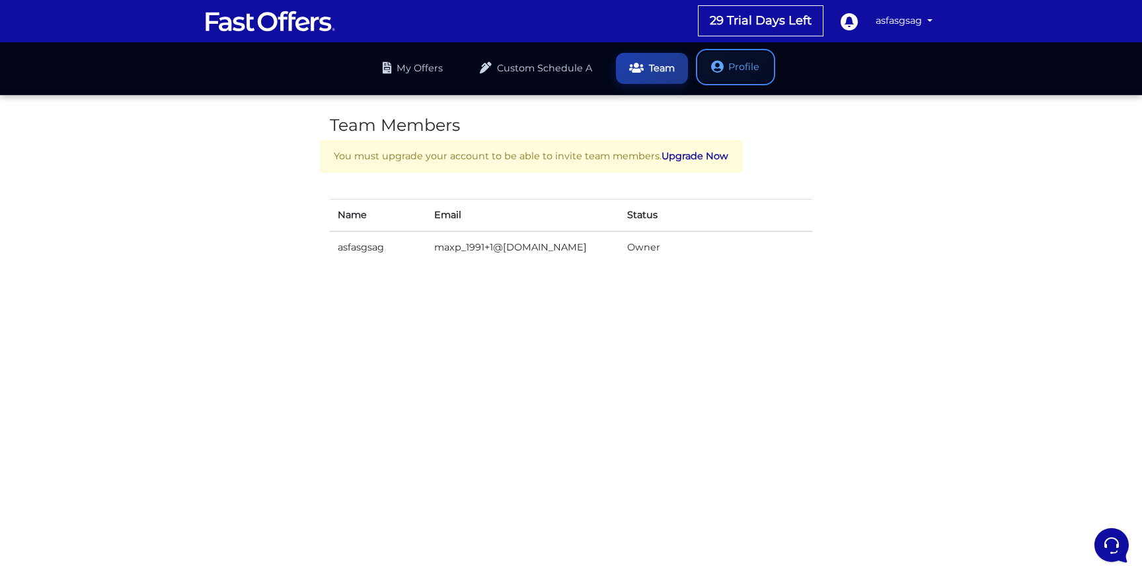
click at [725, 71] on link "Profile" at bounding box center [736, 67] width 74 height 31
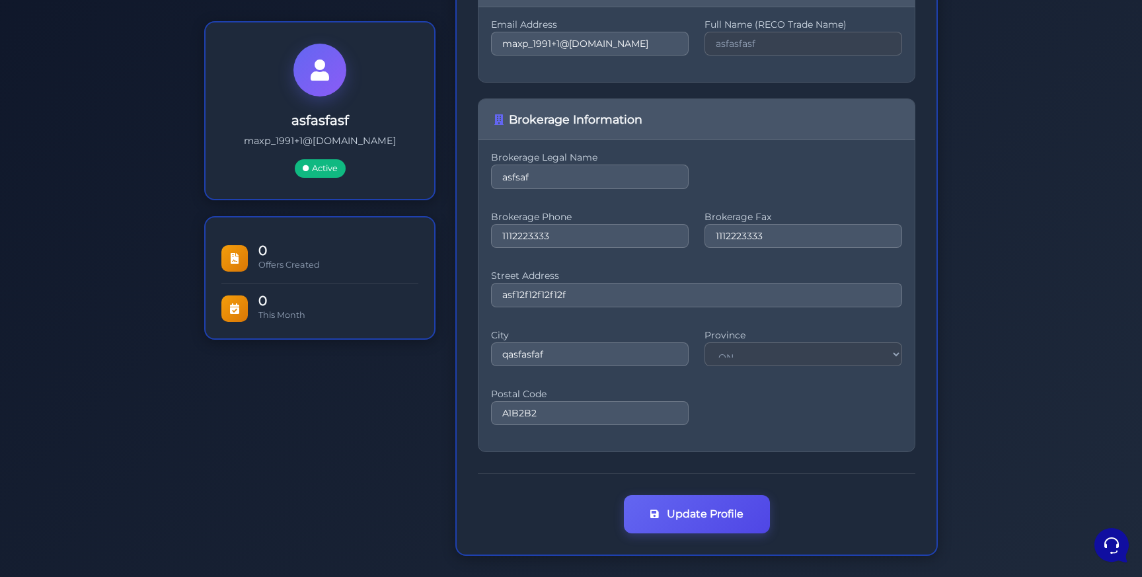
scroll to position [203, 0]
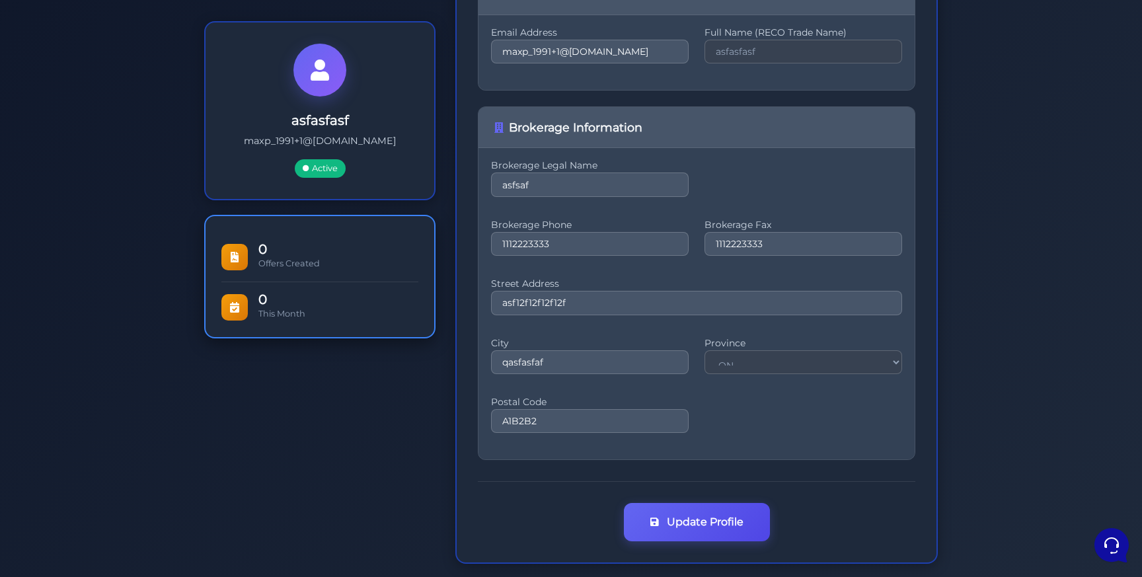
click at [292, 315] on span "This Month" at bounding box center [281, 314] width 47 height 10
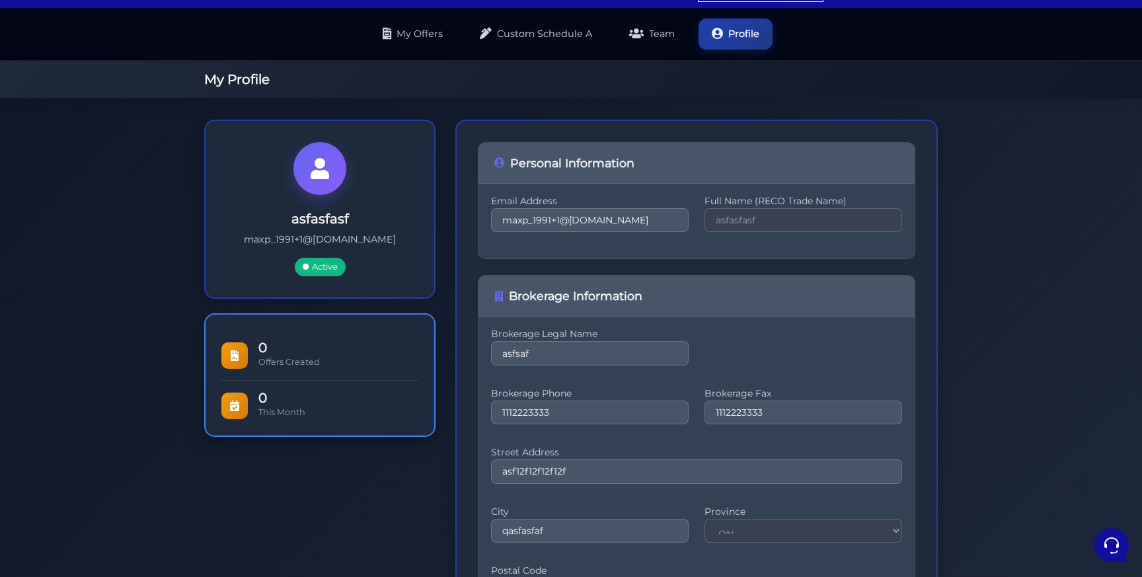
scroll to position [0, 0]
